Goal: Task Accomplishment & Management: Use online tool/utility

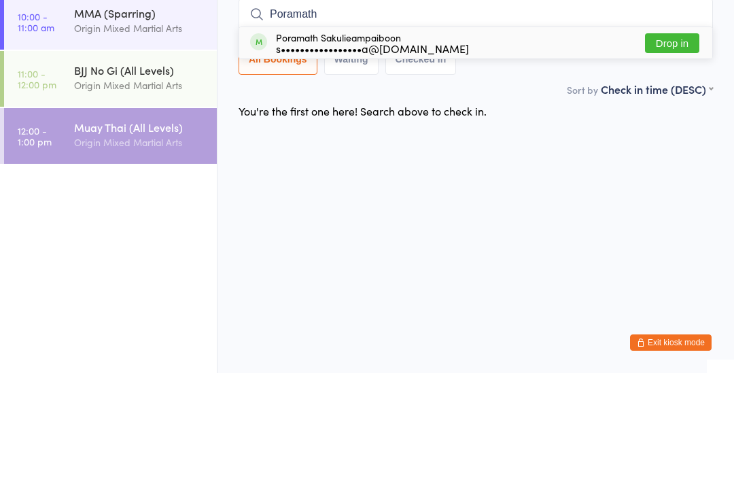
type input "Poramath"
click at [674, 163] on button "Drop in" at bounding box center [672, 173] width 54 height 20
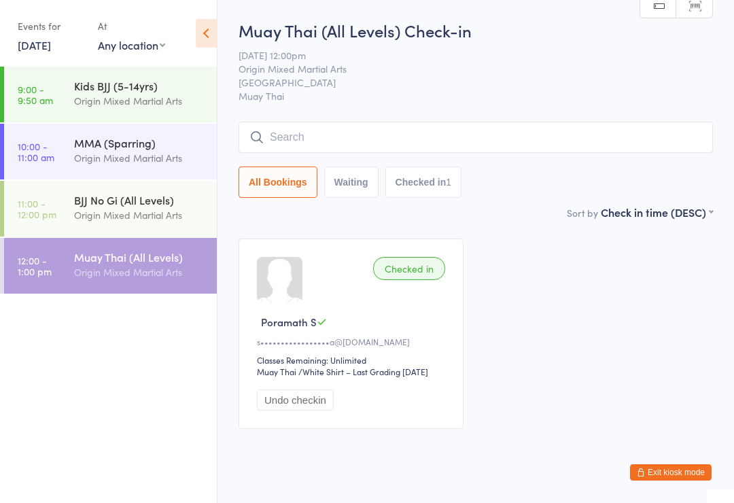
click at [385, 129] on input "search" at bounding box center [476, 137] width 475 height 31
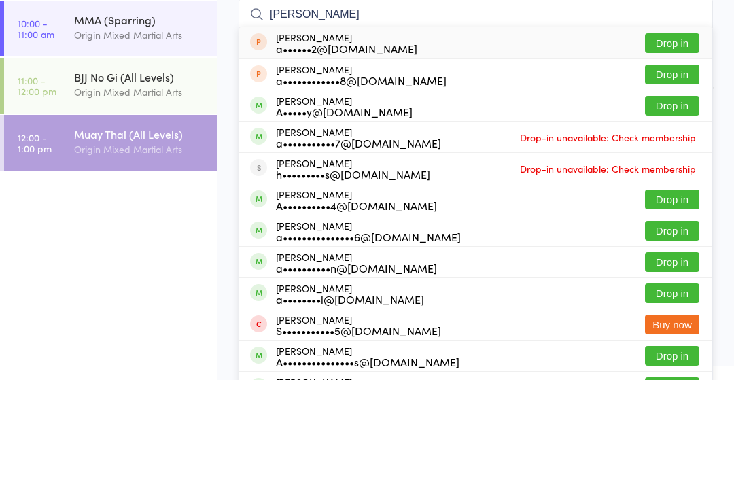
type input "[PERSON_NAME]"
click at [669, 188] on button "Drop in" at bounding box center [672, 198] width 54 height 20
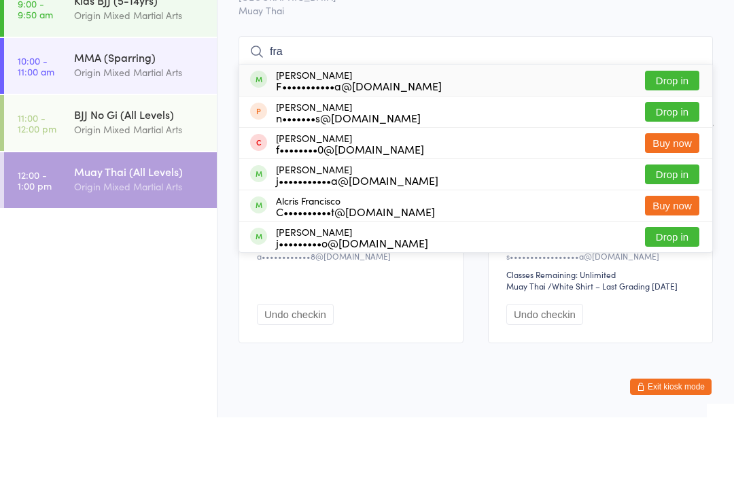
type input "fra"
click at [686, 156] on button "Drop in" at bounding box center [672, 166] width 54 height 20
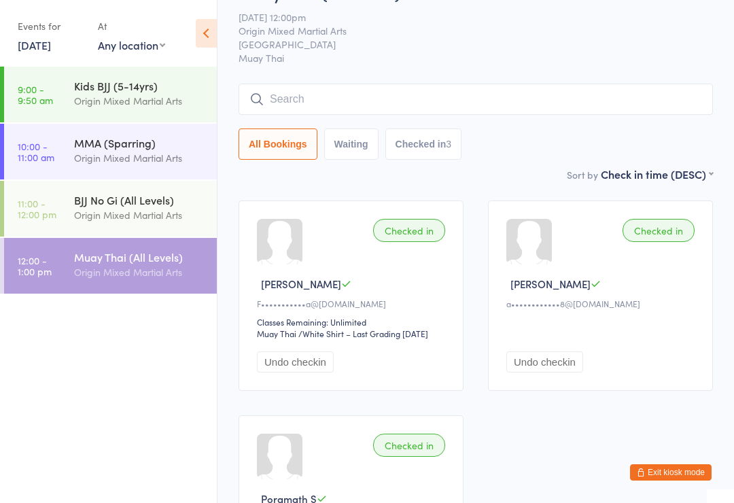
click at [299, 101] on input "search" at bounding box center [476, 99] width 475 height 31
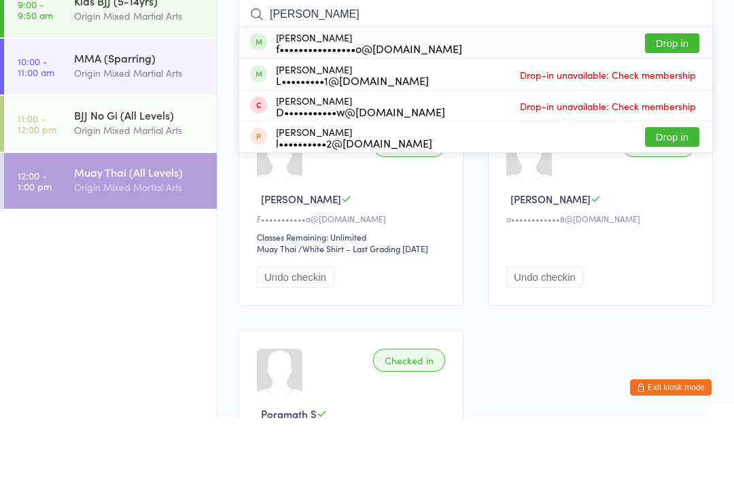
type input "[PERSON_NAME]"
click at [680, 118] on button "Drop in" at bounding box center [672, 128] width 54 height 20
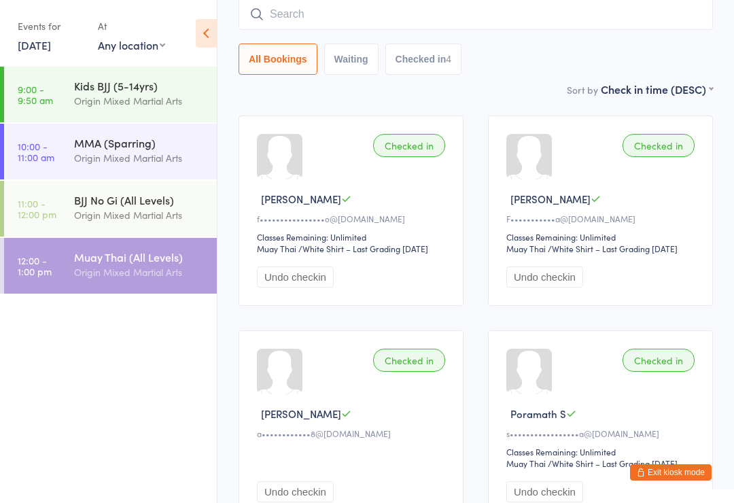
click at [475, 6] on input "search" at bounding box center [476, 14] width 475 height 31
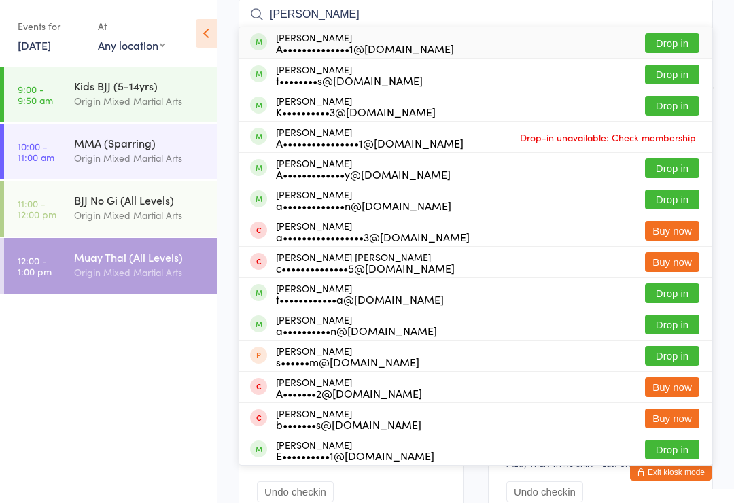
type input "[PERSON_NAME]"
click at [672, 39] on button "Drop in" at bounding box center [672, 43] width 54 height 20
